Goal: Task Accomplishment & Management: Manage account settings

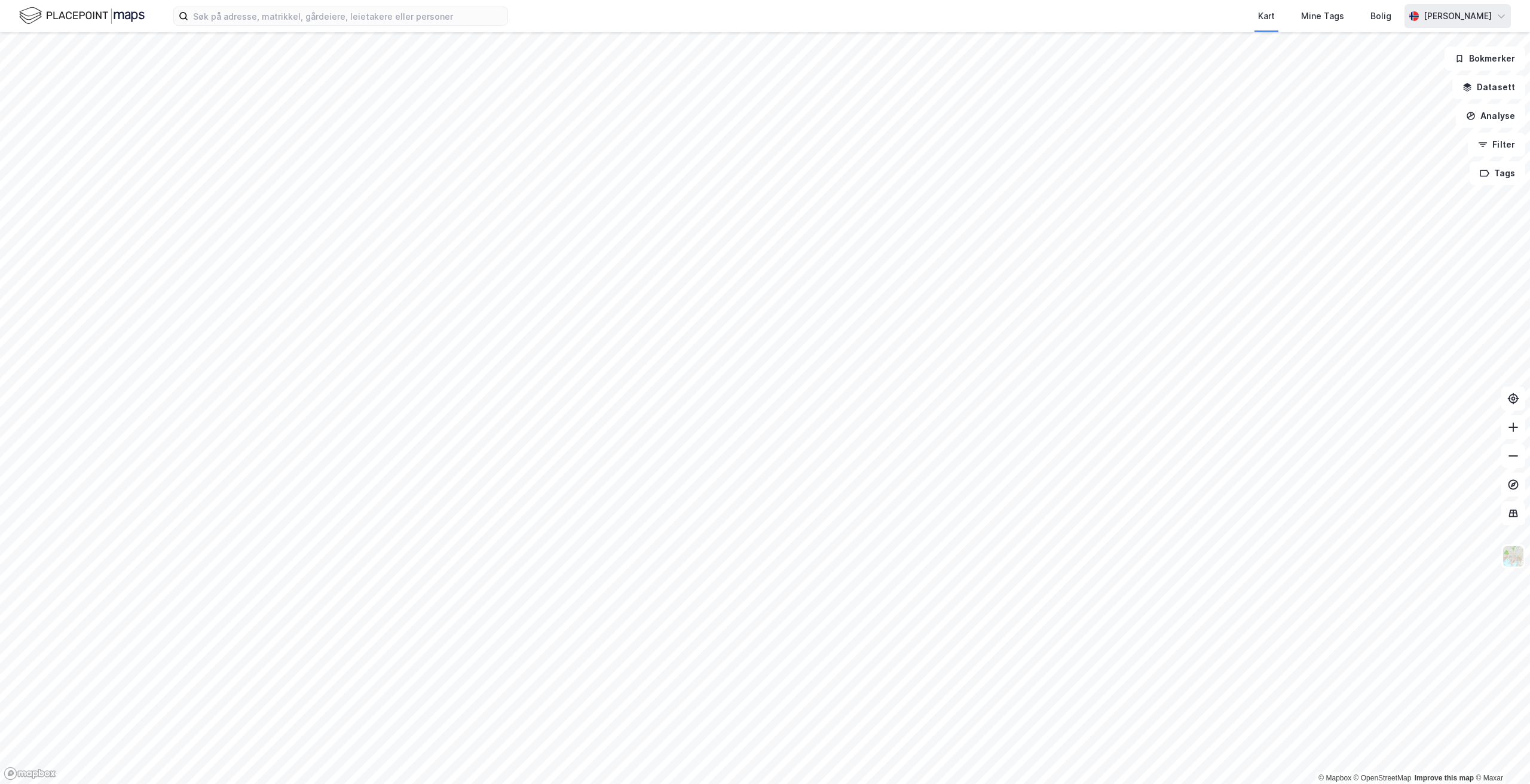
click at [1493, 19] on div "[PERSON_NAME]" at bounding box center [1457, 15] width 106 height 24
click at [1411, 74] on div "Logg ut" at bounding box center [1398, 74] width 33 height 15
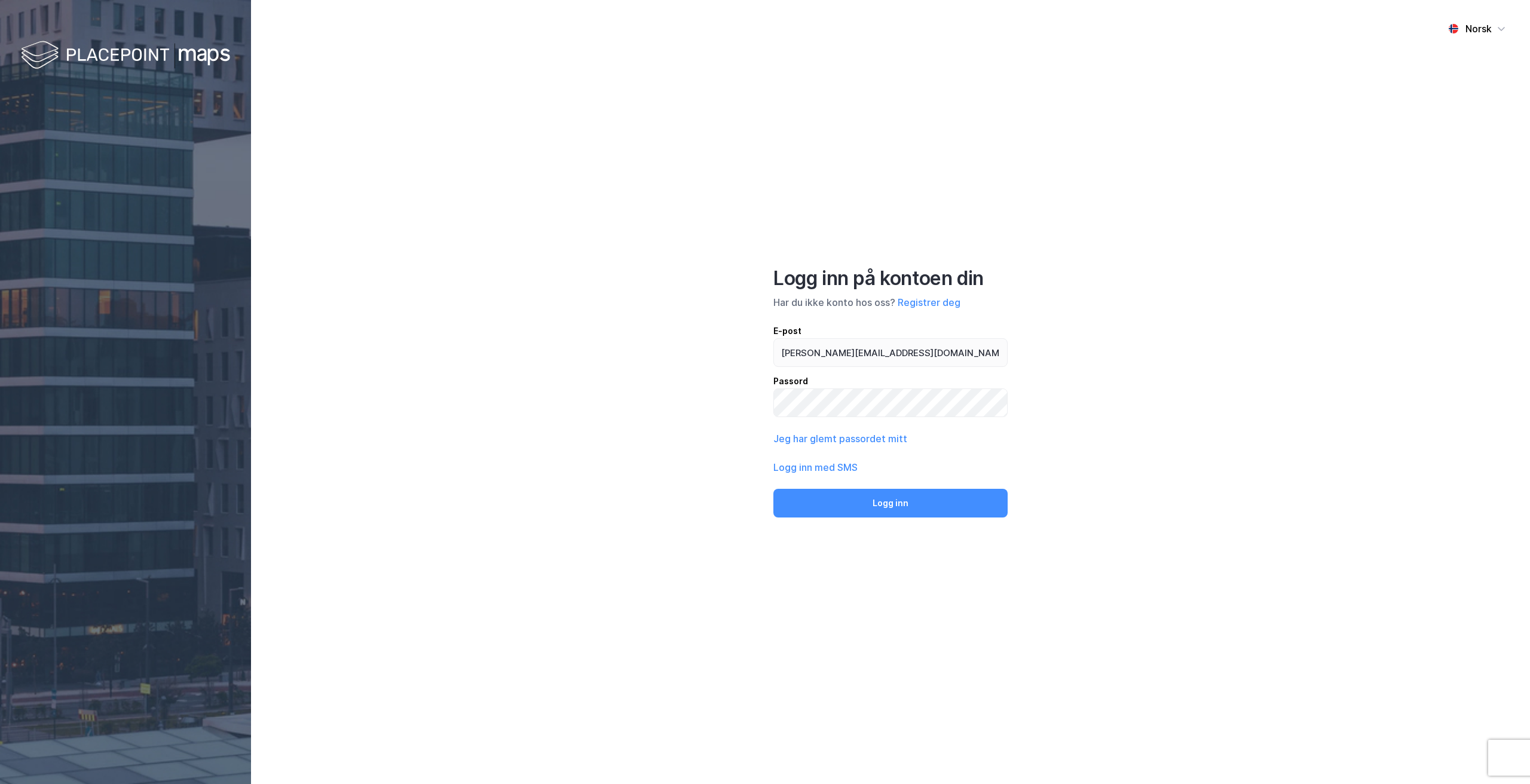
type input "mathias@inotek.no"
click at [1177, 313] on div "Norsk Logg inn på kontoen din Har du ikke konto hos oss? Registrer deg E-post m…" at bounding box center [890, 392] width 1279 height 784
click at [887, 436] on button "Jeg har glemt passordet mitt" at bounding box center [840, 438] width 134 height 15
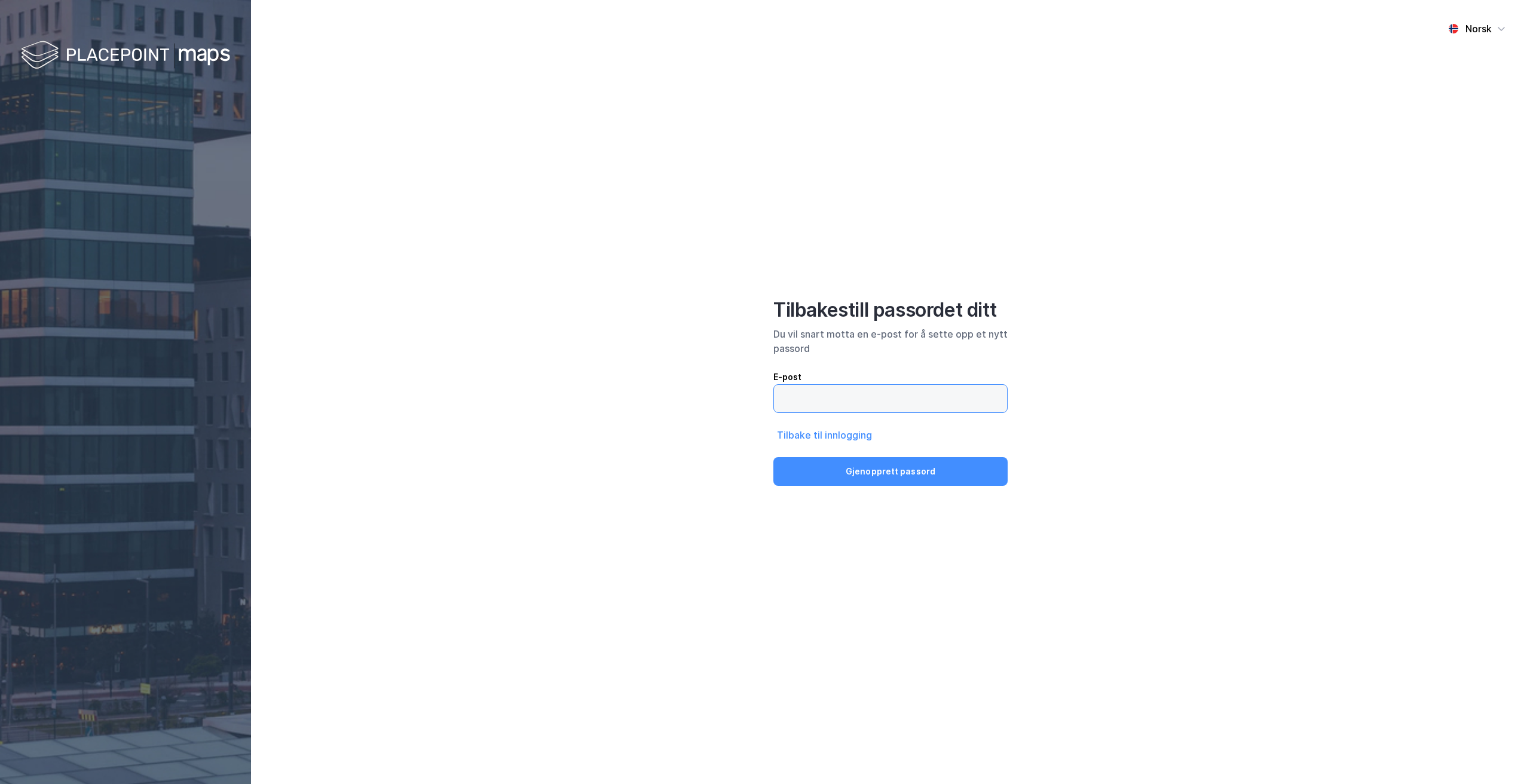
click at [835, 402] on input "email" at bounding box center [890, 399] width 233 height 28
type input "mathias@inotek.no"
click at [1251, 324] on div "Norsk Tilbakestill passordet ditt Du vil snart motta en e-post for å sette opp …" at bounding box center [890, 392] width 1279 height 784
click at [932, 476] on button "Gjenopprett passord" at bounding box center [890, 471] width 235 height 29
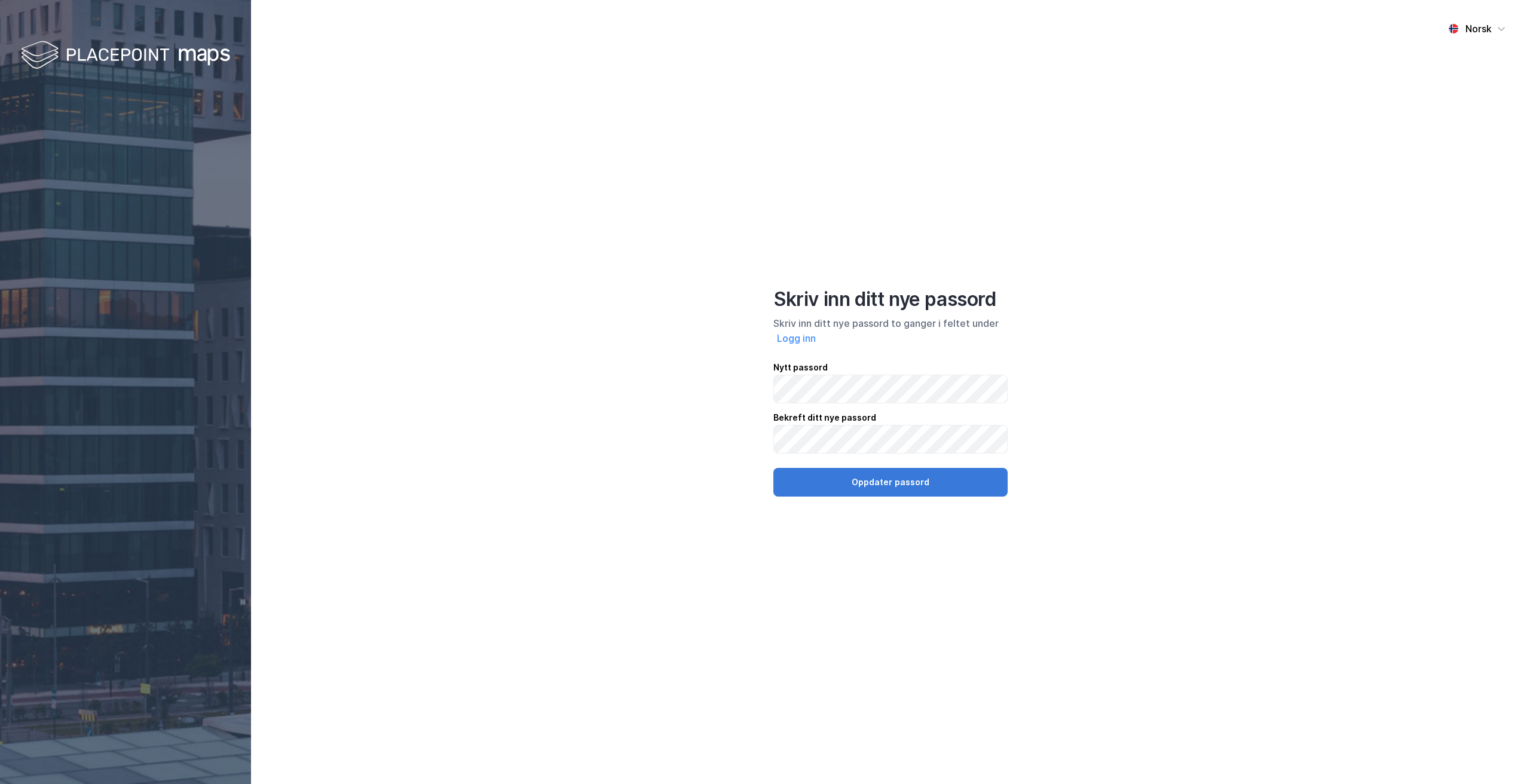
click at [764, 361] on button "Oppdater passord" at bounding box center [890, 481] width 235 height 29
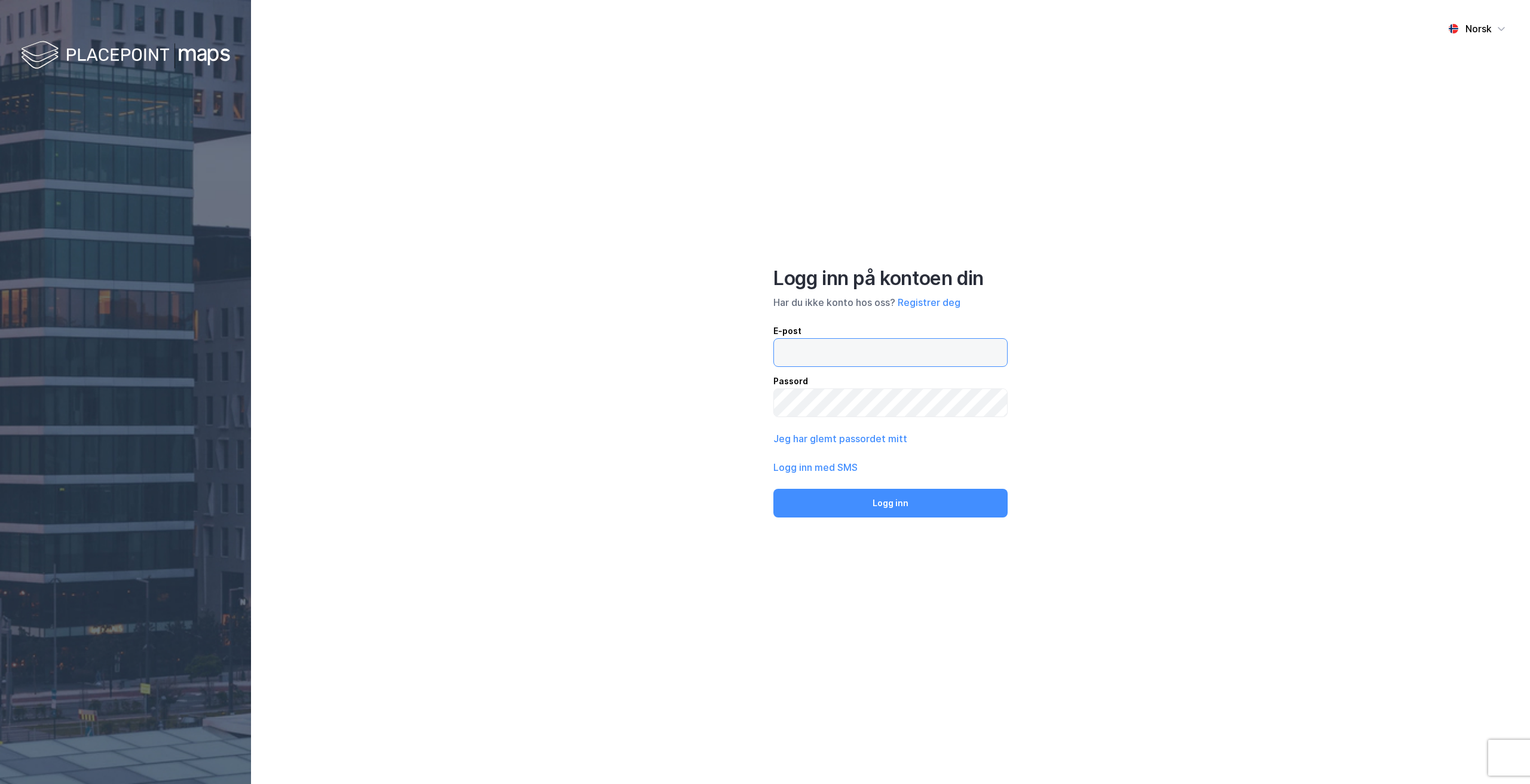
type input "[PERSON_NAME][EMAIL_ADDRESS][DOMAIN_NAME]"
click at [764, 361] on button "Logg inn" at bounding box center [890, 502] width 235 height 29
